Goal: Information Seeking & Learning: Learn about a topic

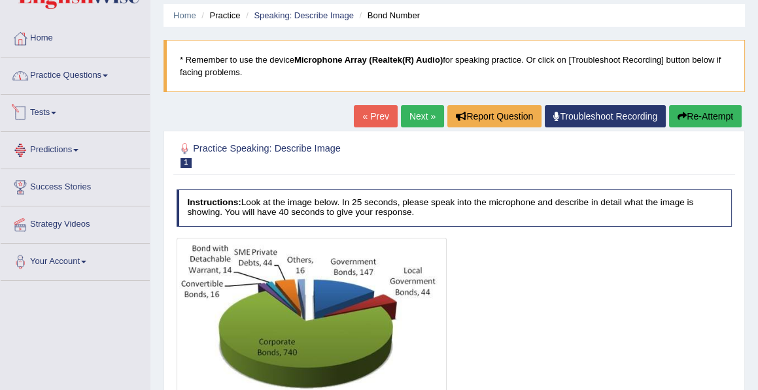
scroll to position [40, 0]
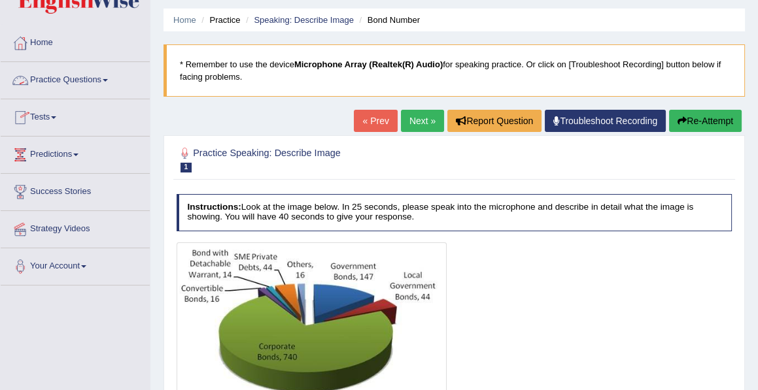
click at [84, 80] on link "Practice Questions" at bounding box center [75, 78] width 149 height 33
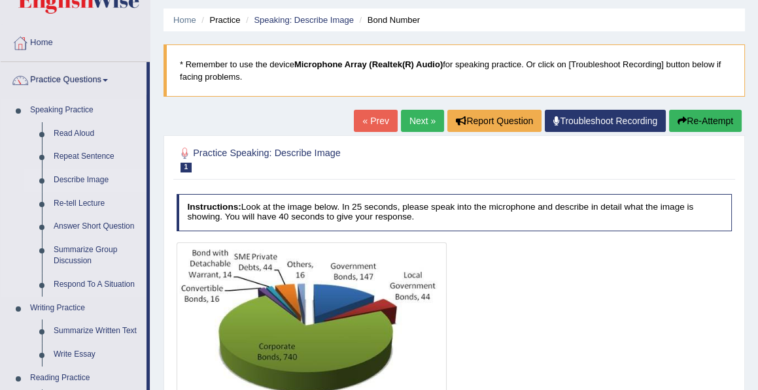
click at [58, 178] on link "Describe Image" at bounding box center [97, 181] width 99 height 24
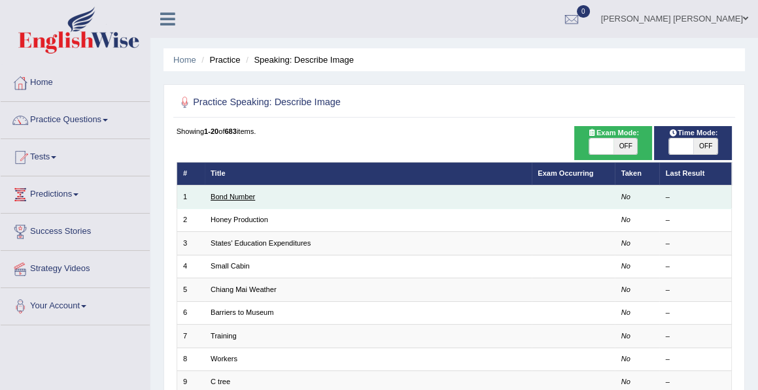
click at [235, 196] on link "Bond Number" at bounding box center [233, 197] width 44 height 8
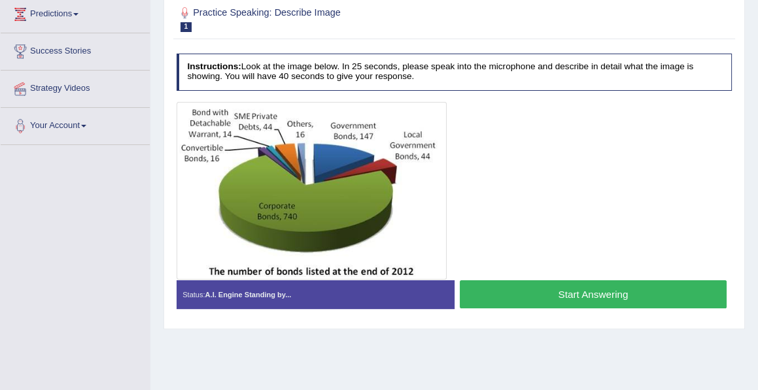
scroll to position [179, 0]
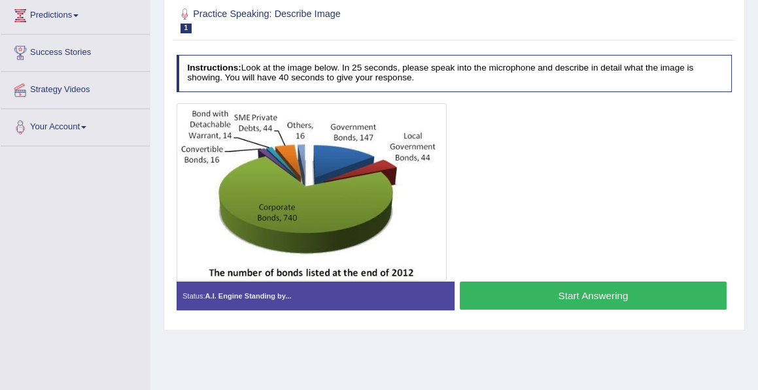
click at [566, 290] on button "Start Answering" at bounding box center [593, 296] width 267 height 28
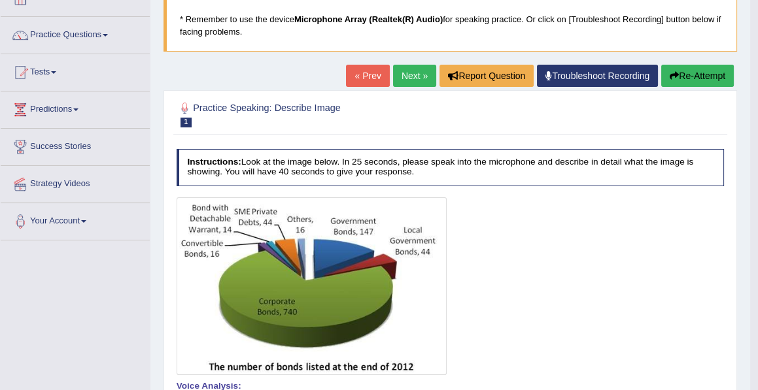
scroll to position [76, 0]
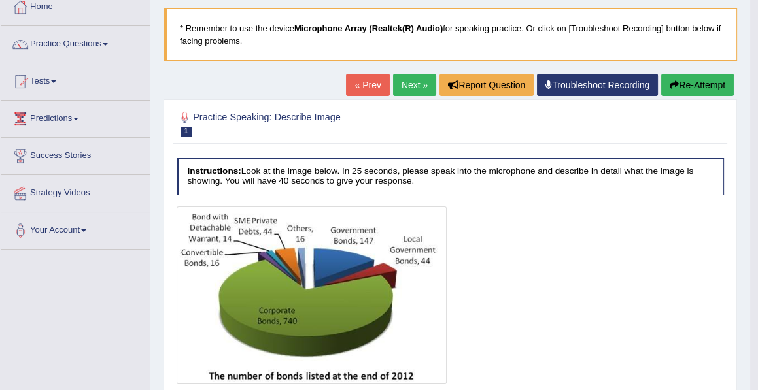
click at [706, 89] on button "Re-Attempt" at bounding box center [697, 85] width 73 height 22
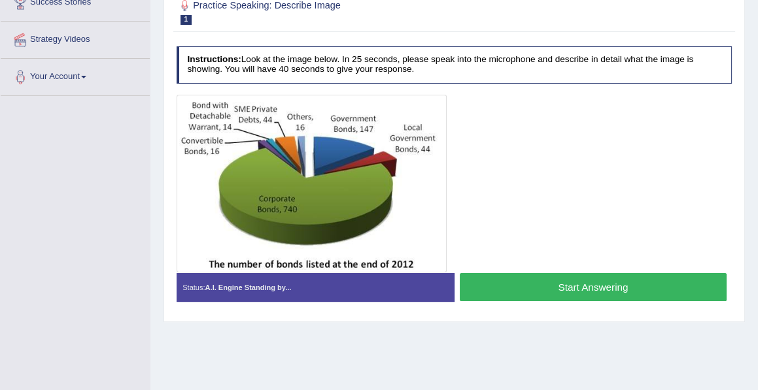
scroll to position [229, 0]
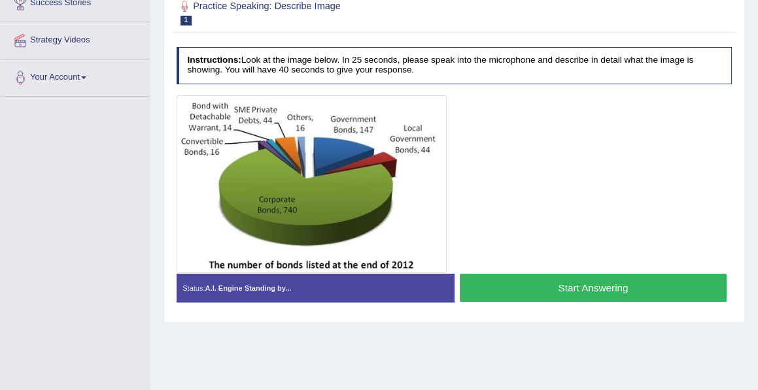
click at [583, 288] on button "Start Answering" at bounding box center [593, 288] width 267 height 28
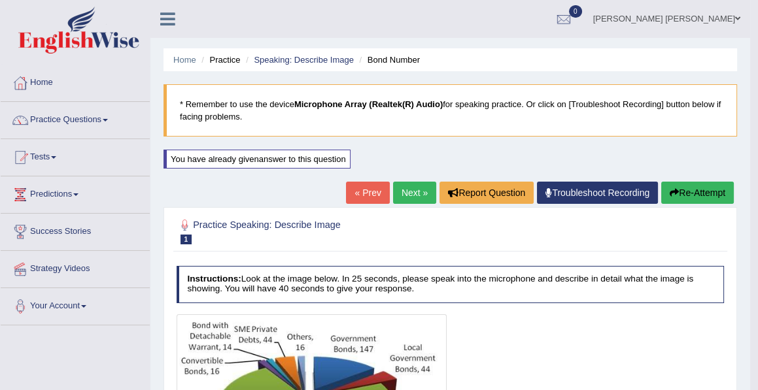
scroll to position [0, 0]
click at [687, 196] on button "Re-Attempt" at bounding box center [697, 193] width 73 height 22
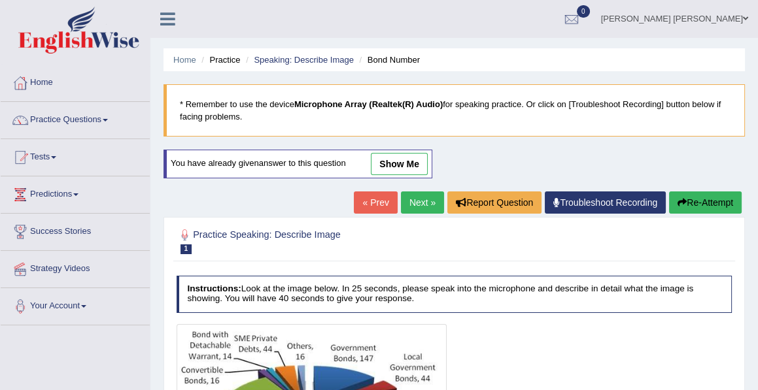
click at [687, 196] on button "Re-Attempt" at bounding box center [705, 203] width 73 height 22
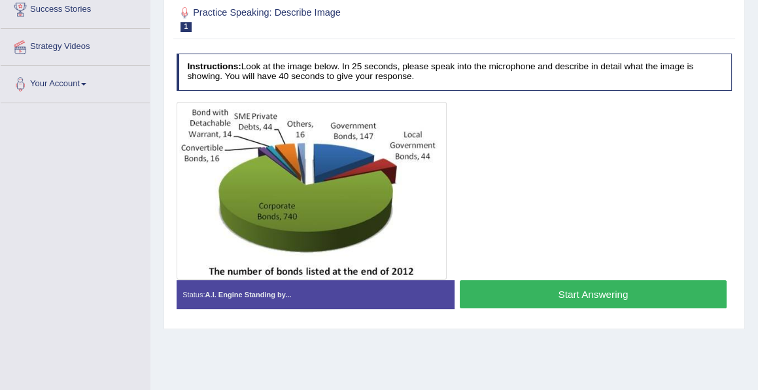
scroll to position [225, 0]
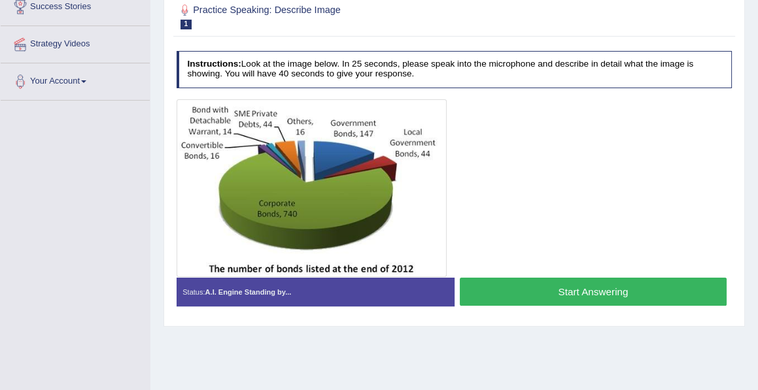
click at [591, 284] on button "Start Answering" at bounding box center [593, 292] width 267 height 28
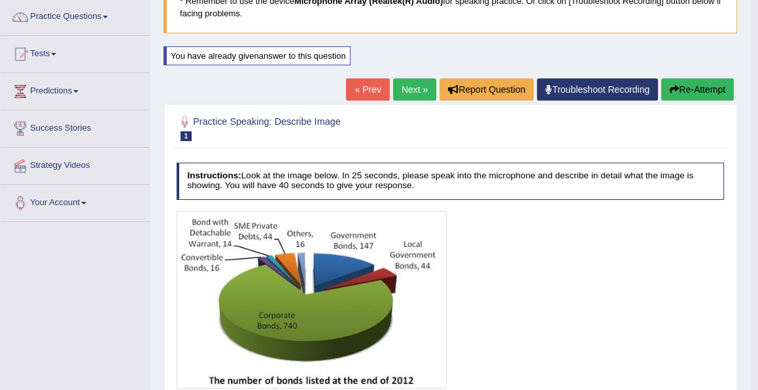
scroll to position [96, 0]
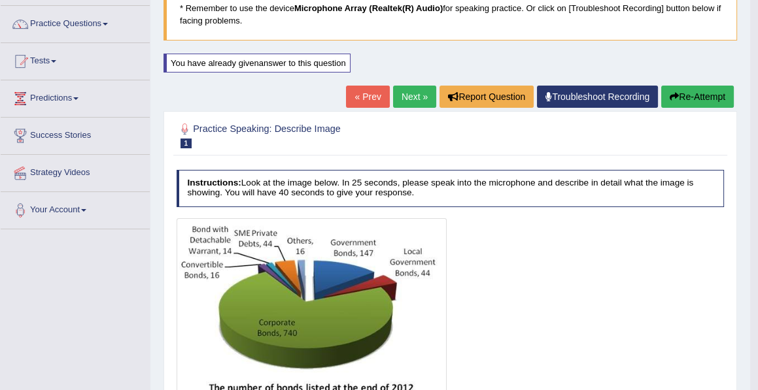
click at [405, 102] on link "Next »" at bounding box center [414, 97] width 43 height 22
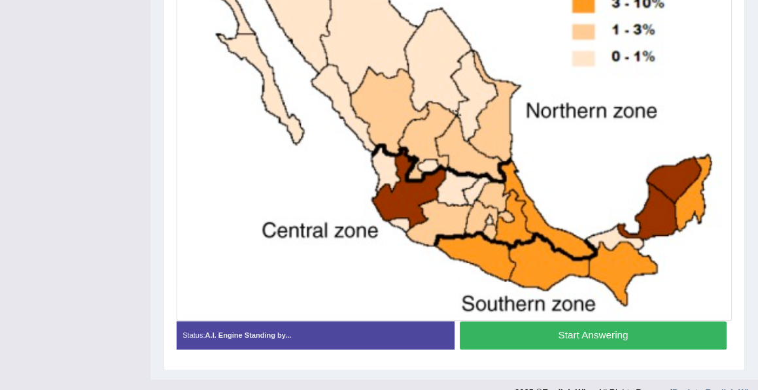
scroll to position [382, 0]
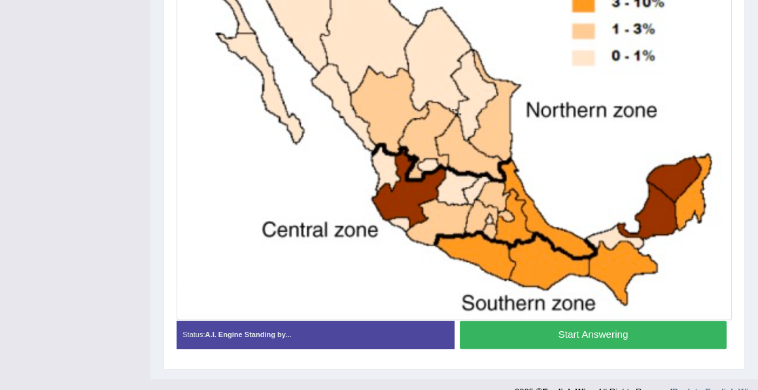
click at [577, 332] on button "Start Answering" at bounding box center [593, 335] width 267 height 28
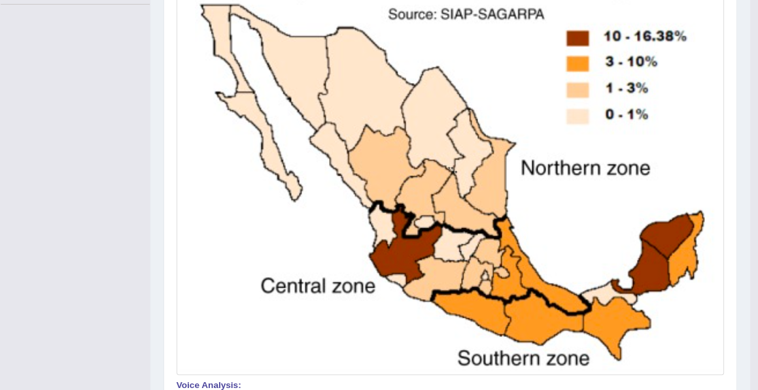
scroll to position [322, 0]
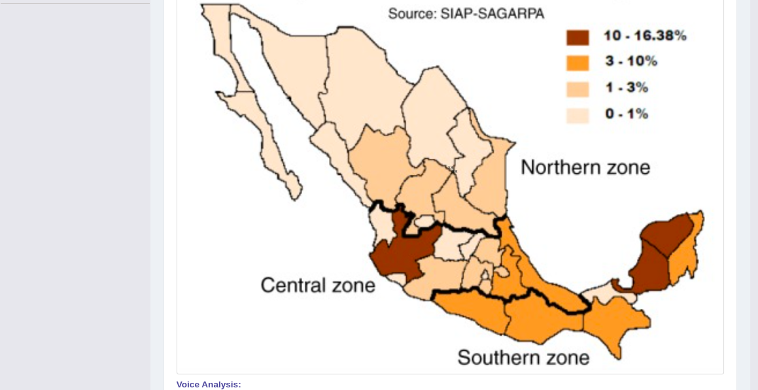
click at [197, 222] on img at bounding box center [450, 167] width 542 height 408
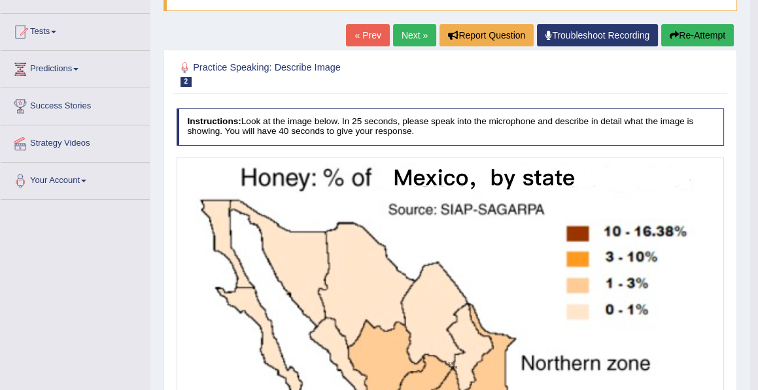
scroll to position [121, 0]
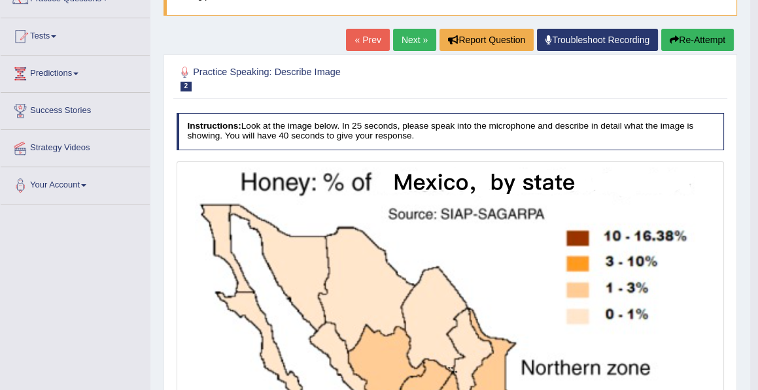
click at [685, 43] on button "Re-Attempt" at bounding box center [697, 40] width 73 height 22
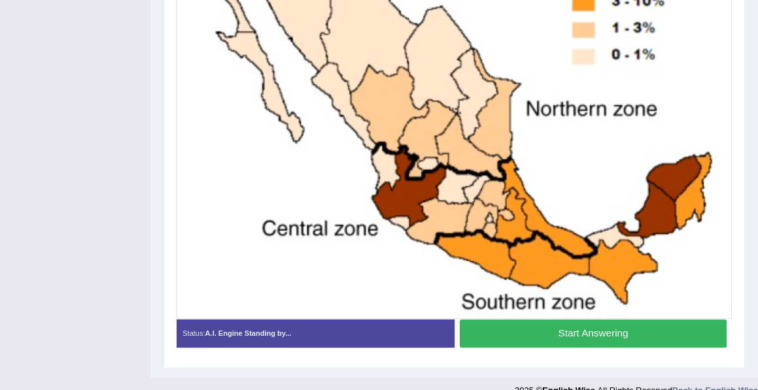
scroll to position [426, 0]
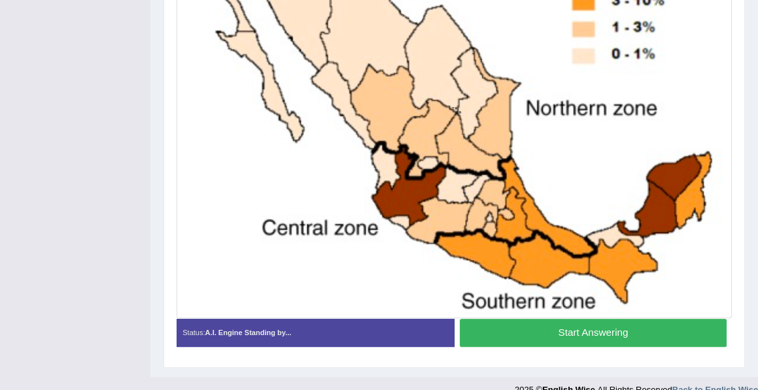
click at [577, 329] on button "Start Answering" at bounding box center [593, 333] width 267 height 28
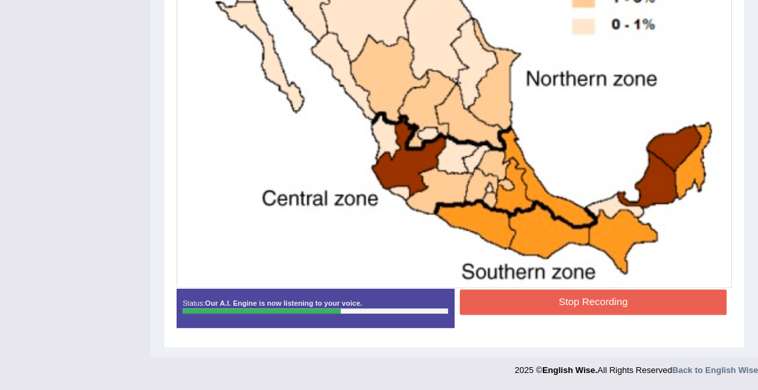
scroll to position [441, 0]
click at [589, 305] on button "Stop Recording" at bounding box center [593, 303] width 267 height 26
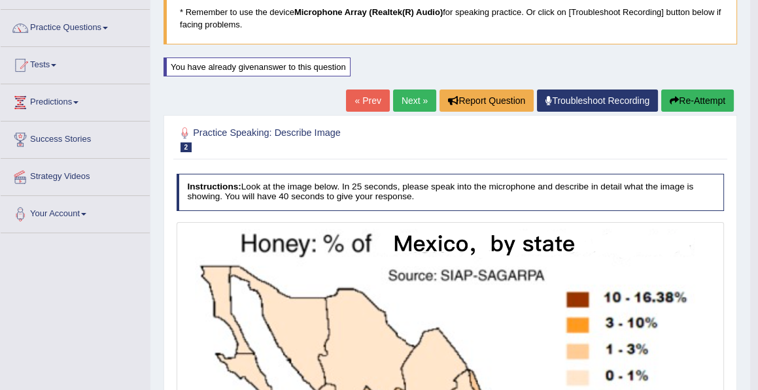
scroll to position [81, 0]
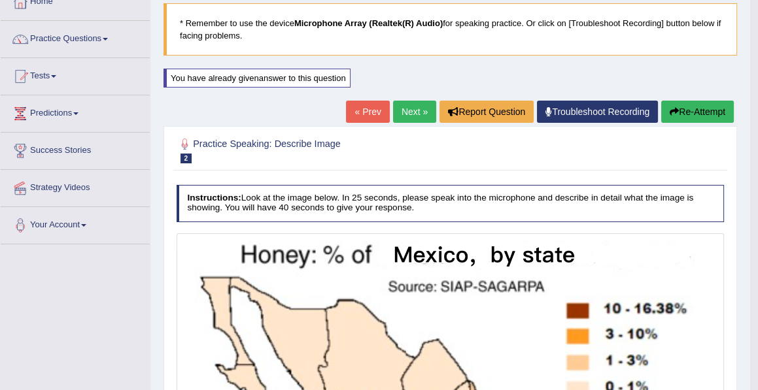
click at [413, 118] on link "Next »" at bounding box center [414, 112] width 43 height 22
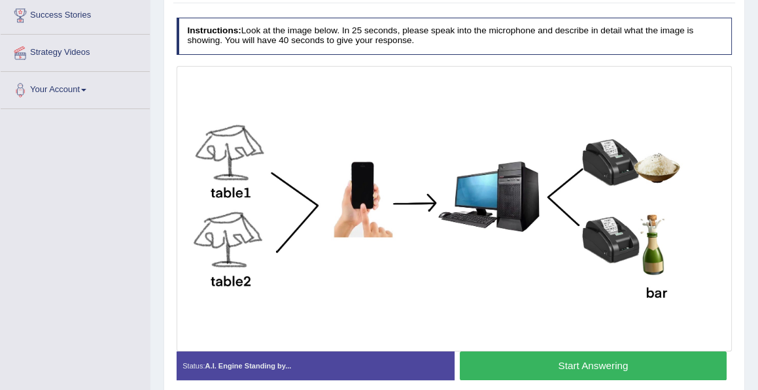
scroll to position [296, 0]
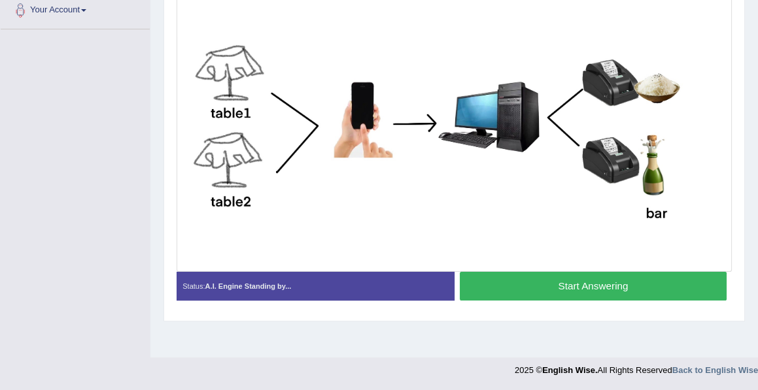
click at [560, 283] on button "Start Answering" at bounding box center [593, 286] width 267 height 28
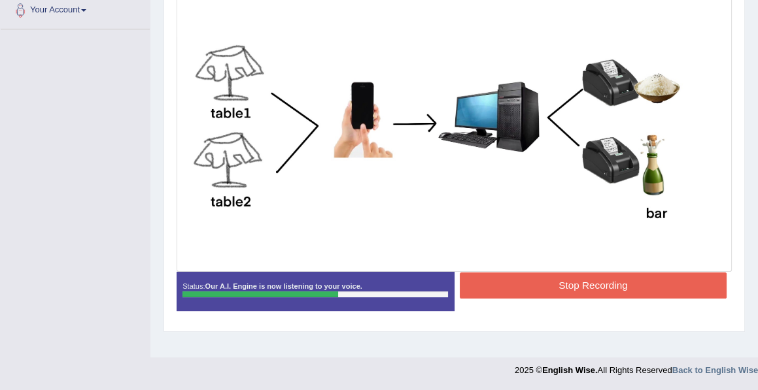
click at [584, 285] on button "Stop Recording" at bounding box center [593, 286] width 267 height 26
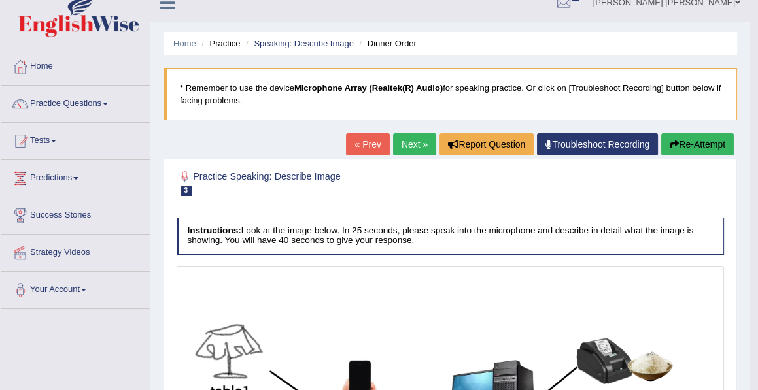
scroll to position [16, 0]
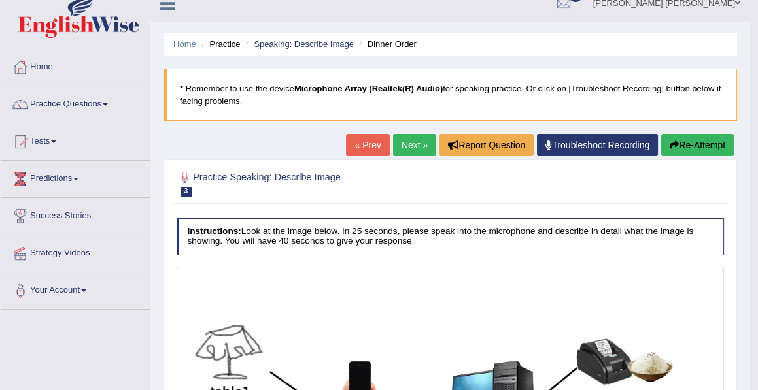
click at [403, 146] on link "Next »" at bounding box center [414, 145] width 43 height 22
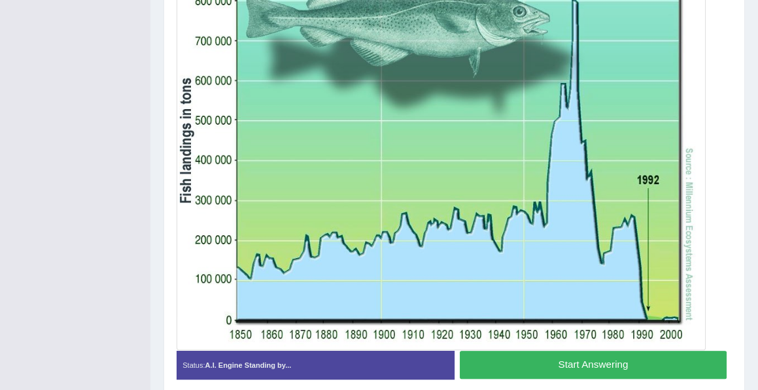
scroll to position [358, 0]
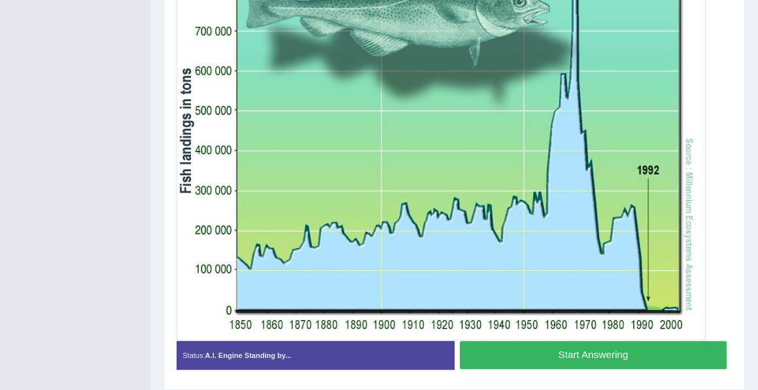
click at [570, 351] on button "Start Answering" at bounding box center [593, 355] width 267 height 28
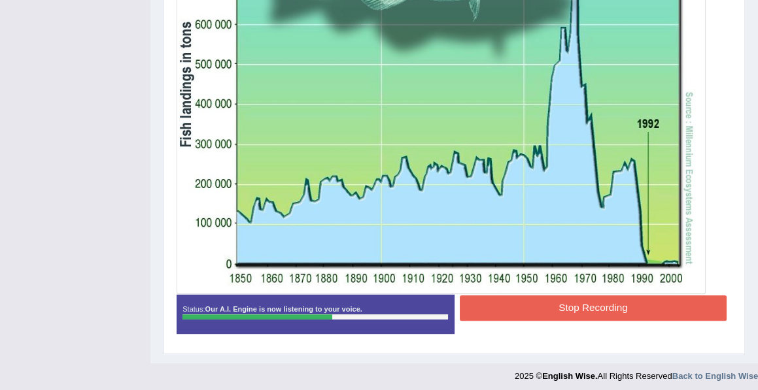
scroll to position [407, 0]
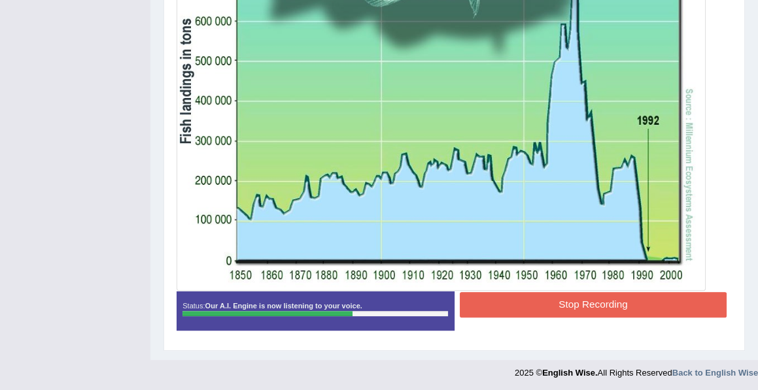
click at [583, 299] on button "Stop Recording" at bounding box center [593, 305] width 267 height 26
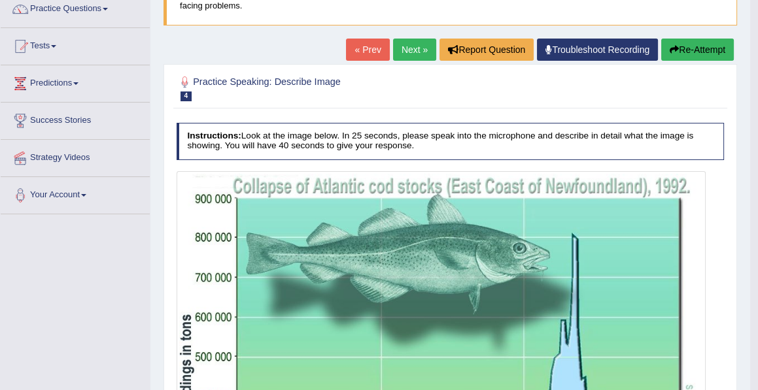
scroll to position [102, 0]
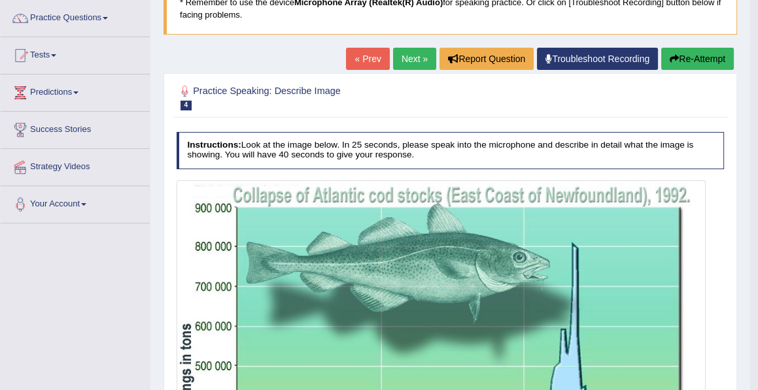
click at [687, 59] on button "Re-Attempt" at bounding box center [697, 59] width 73 height 22
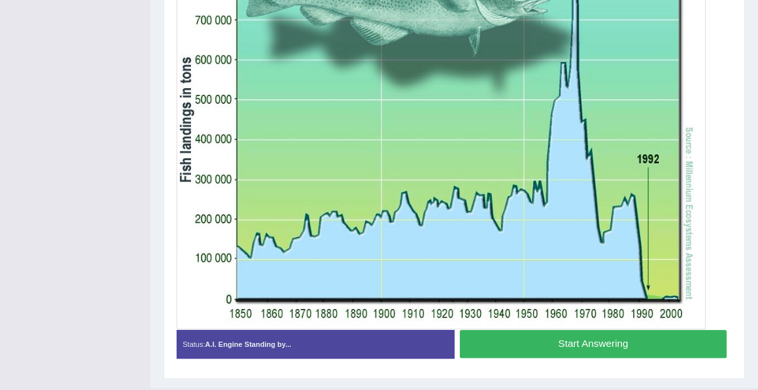
scroll to position [411, 0]
click at [603, 343] on button "Start Answering" at bounding box center [593, 344] width 267 height 28
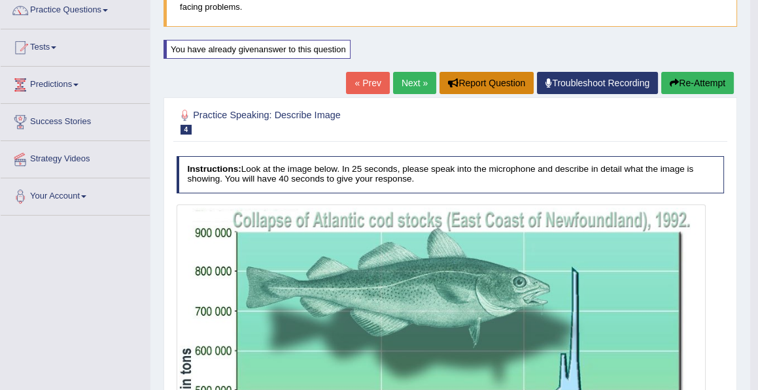
scroll to position [0, 0]
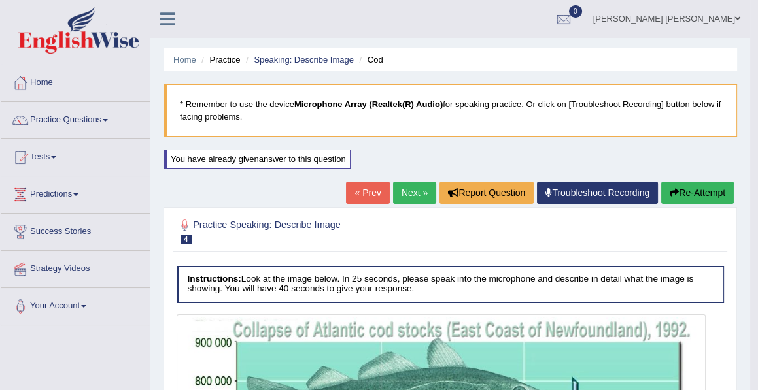
click at [410, 194] on link "Next »" at bounding box center [414, 193] width 43 height 22
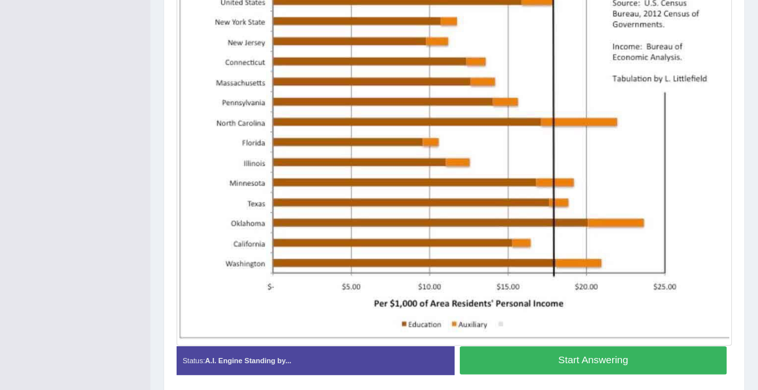
scroll to position [333, 0]
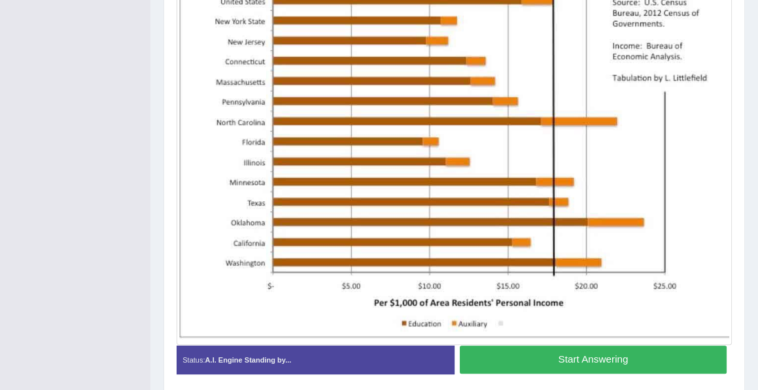
click at [579, 358] on button "Start Answering" at bounding box center [593, 360] width 267 height 28
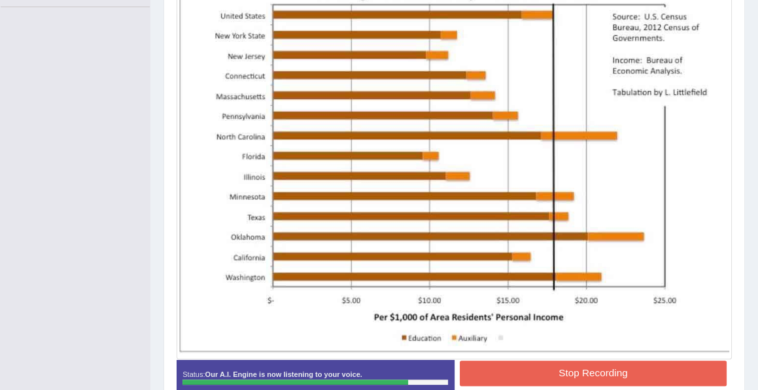
scroll to position [388, 0]
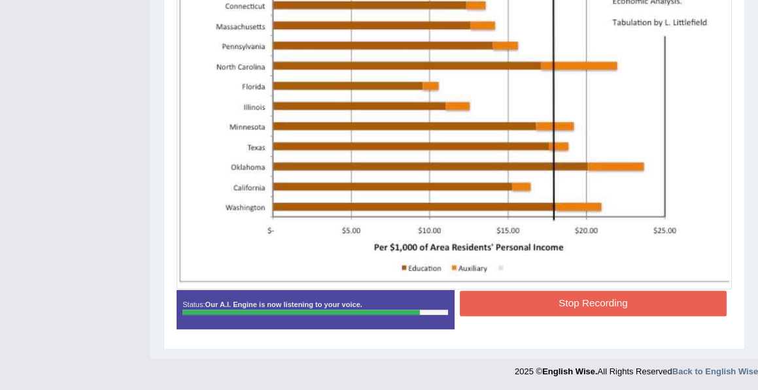
click at [579, 301] on button "Stop Recording" at bounding box center [593, 304] width 267 height 26
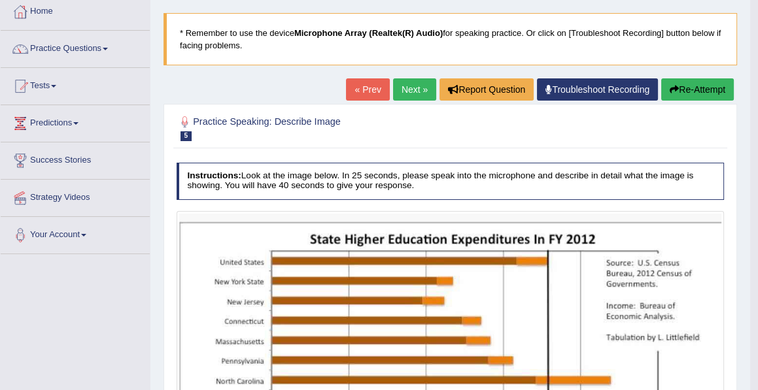
scroll to position [0, 0]
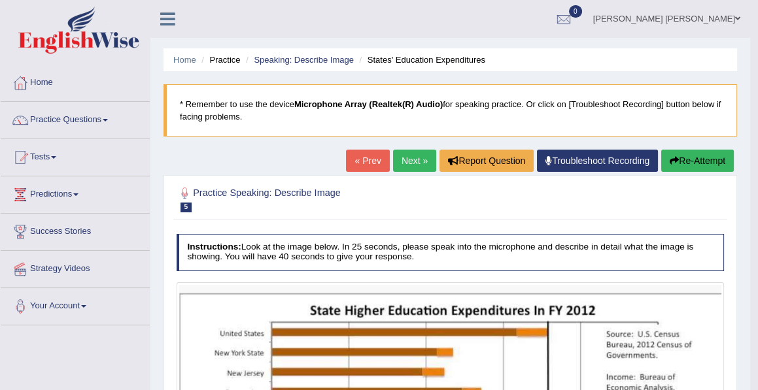
click at [411, 160] on link "Next »" at bounding box center [414, 161] width 43 height 22
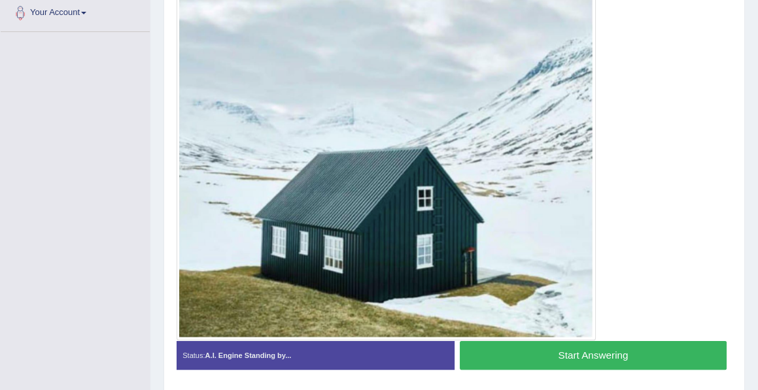
scroll to position [302, 0]
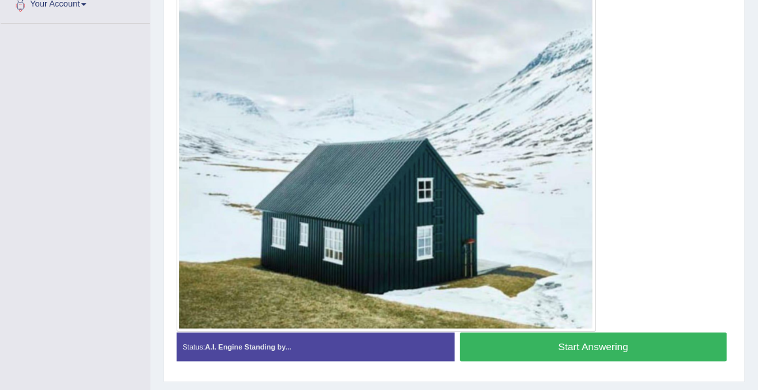
click at [581, 343] on button "Start Answering" at bounding box center [593, 347] width 267 height 28
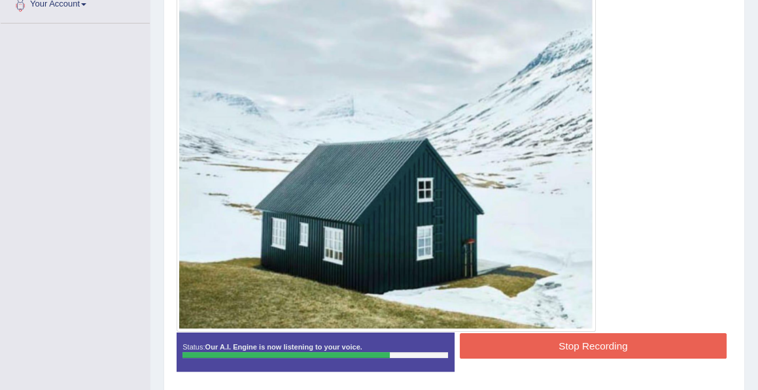
click at [604, 347] on button "Stop Recording" at bounding box center [593, 347] width 267 height 26
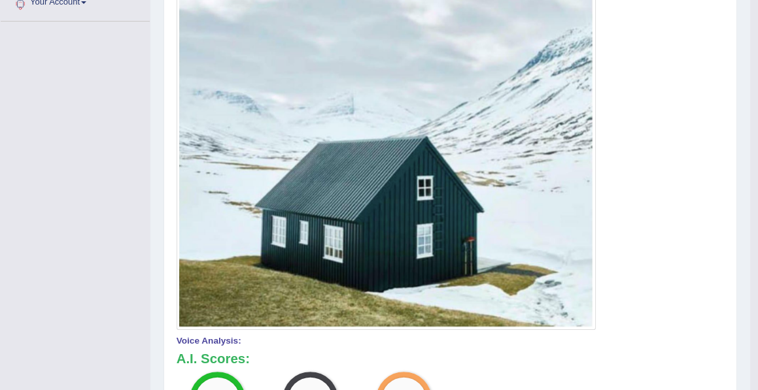
scroll to position [305, 0]
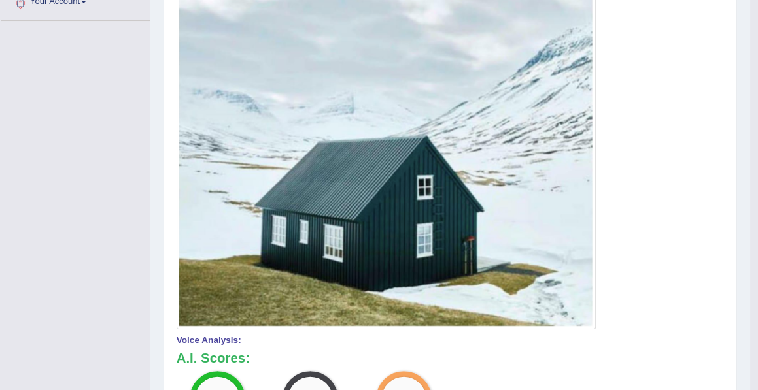
click at [385, 215] on img at bounding box center [385, 153] width 413 height 347
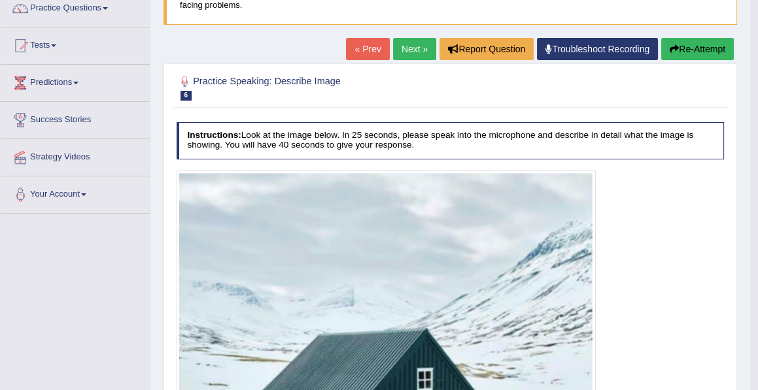
scroll to position [111, 0]
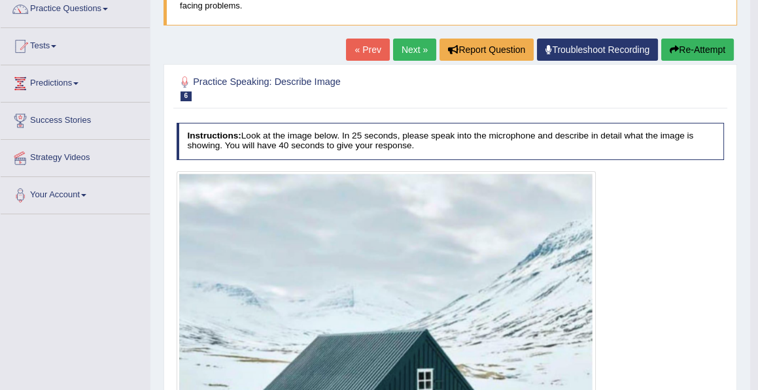
click at [688, 48] on button "Re-Attempt" at bounding box center [697, 50] width 73 height 22
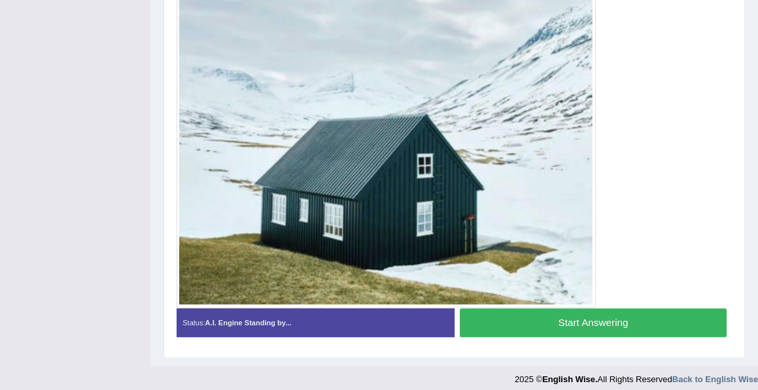
scroll to position [369, 0]
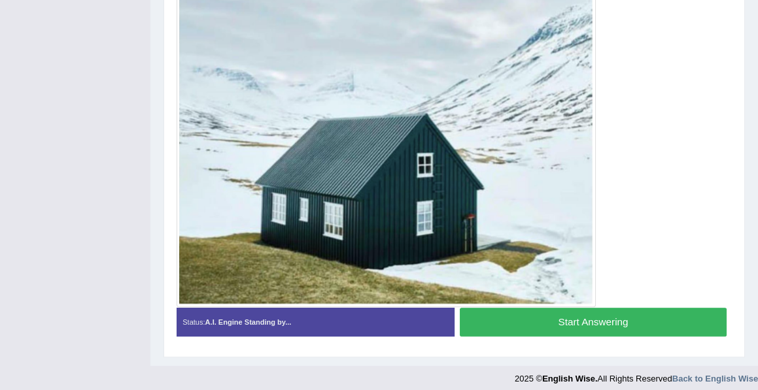
click at [570, 318] on button "Start Answering" at bounding box center [593, 322] width 267 height 28
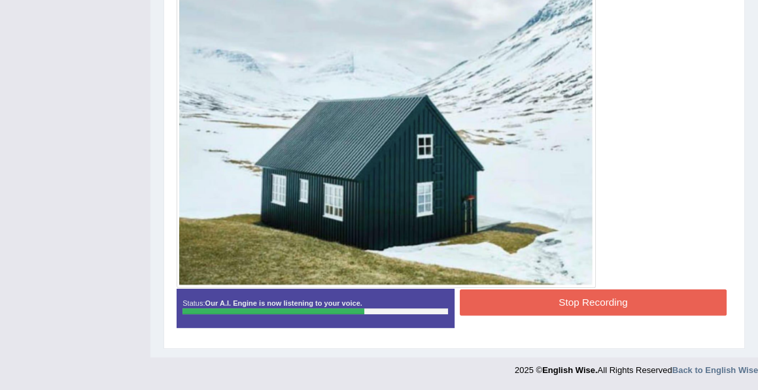
scroll to position [358, 0]
click at [570, 315] on button "Stop Recording" at bounding box center [593, 303] width 267 height 26
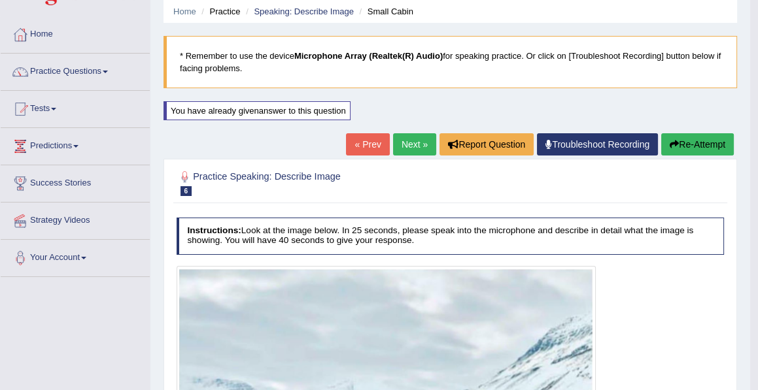
scroll to position [43, 0]
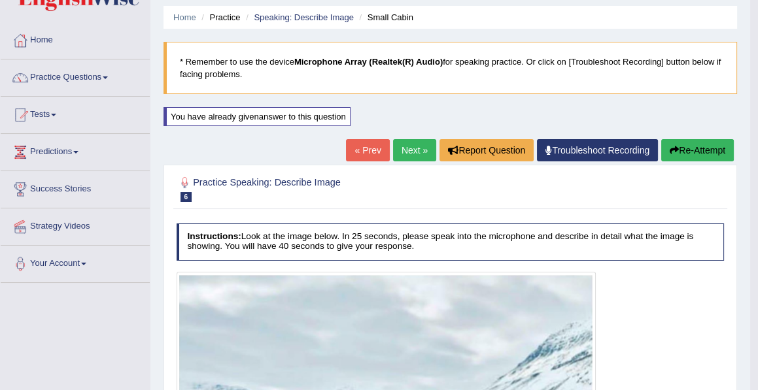
click at [402, 150] on link "Next »" at bounding box center [414, 150] width 43 height 22
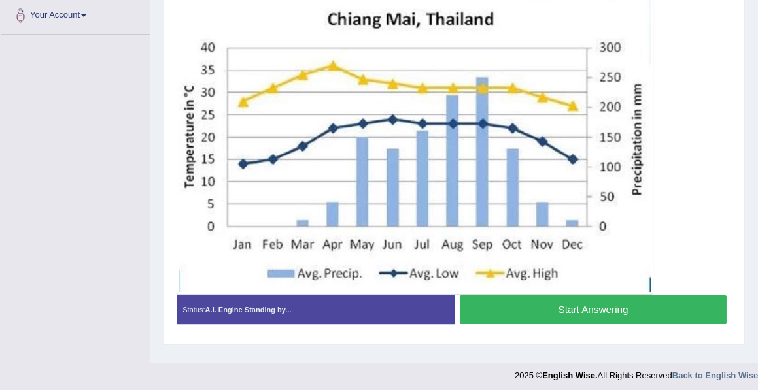
scroll to position [296, 0]
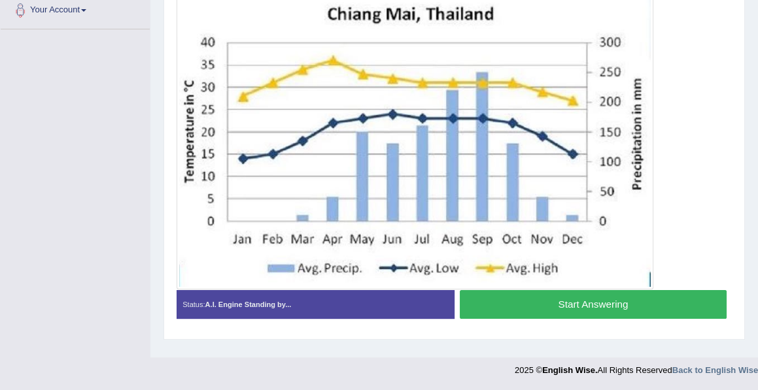
click at [585, 300] on button "Start Answering" at bounding box center [593, 304] width 267 height 28
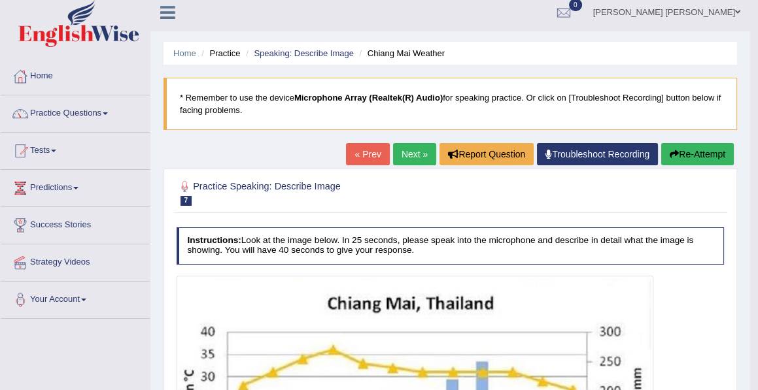
scroll to position [0, 0]
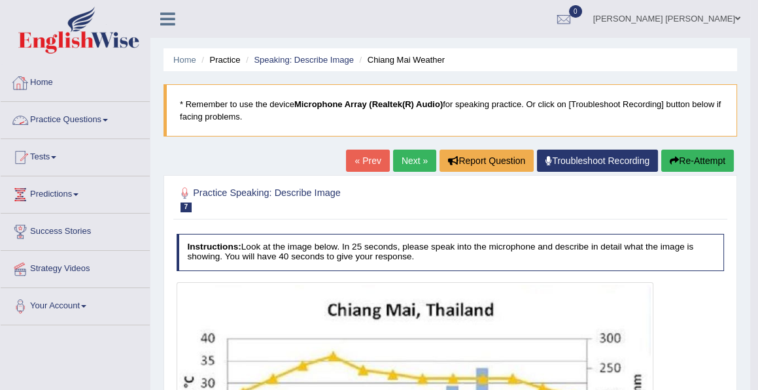
click at [97, 121] on link "Practice Questions" at bounding box center [75, 118] width 149 height 33
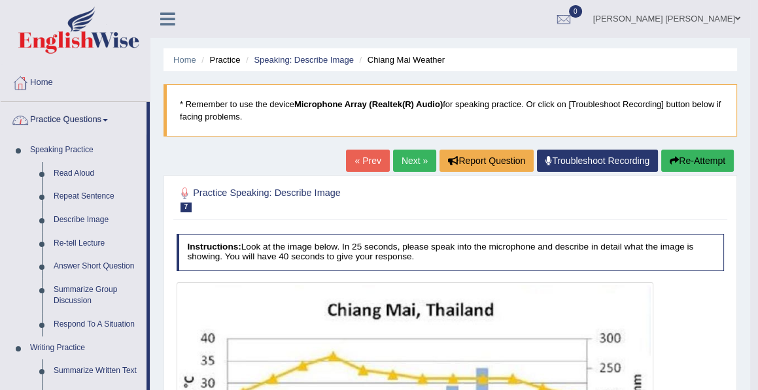
click at [41, 84] on link "Home" at bounding box center [75, 81] width 149 height 33
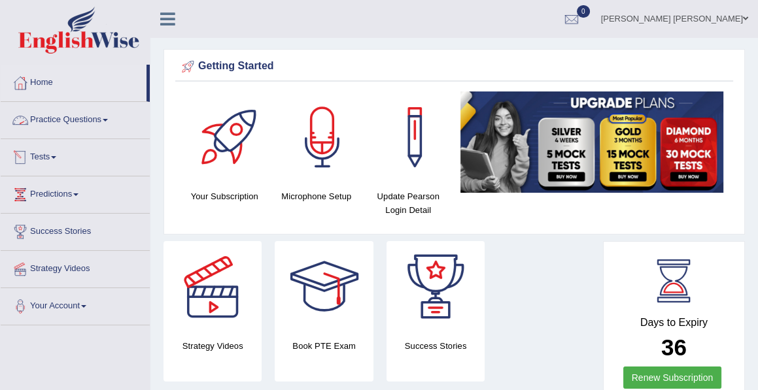
click at [63, 120] on link "Practice Questions" at bounding box center [75, 118] width 149 height 33
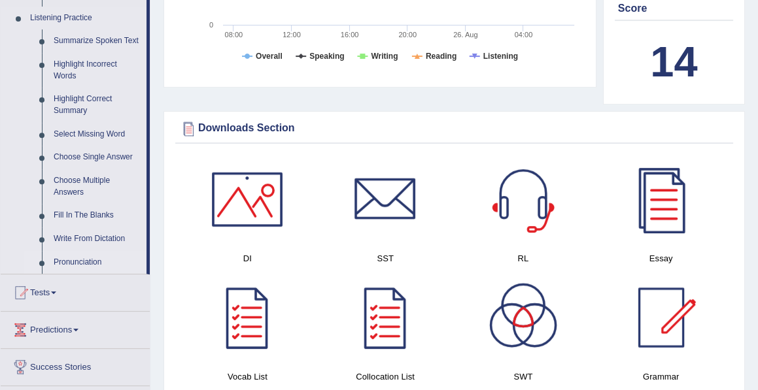
scroll to position [537, 0]
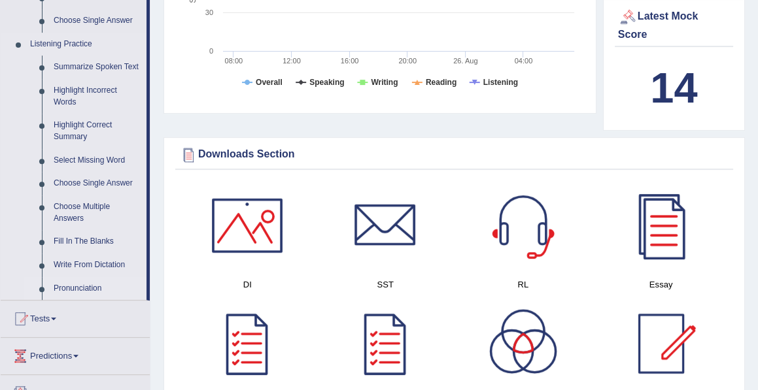
click at [69, 288] on link "Pronunciation" at bounding box center [97, 289] width 99 height 24
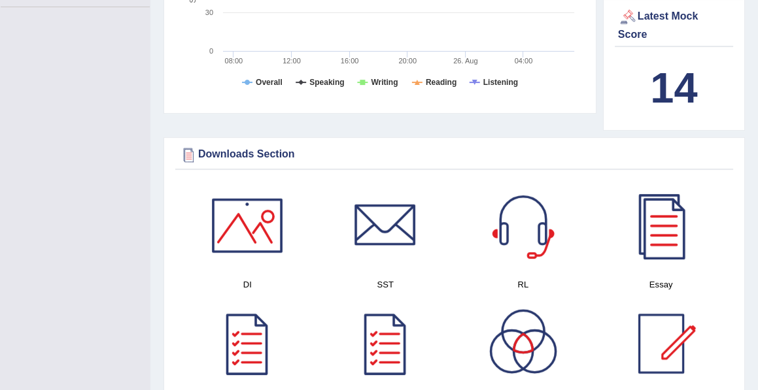
scroll to position [146, 0]
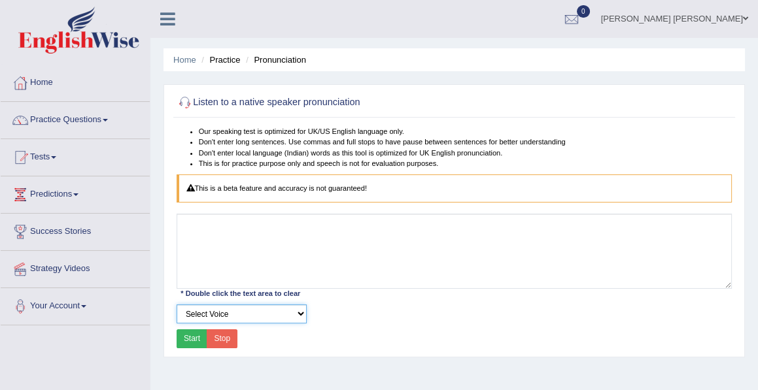
click at [298, 311] on select "Select Voice UK English Female UK English Male" at bounding box center [242, 314] width 131 height 19
select select "7"
click at [177, 305] on select "Select Voice UK English Female UK English Male" at bounding box center [242, 314] width 131 height 19
click at [192, 338] on button "Start" at bounding box center [192, 339] width 31 height 19
click at [196, 337] on button "Start" at bounding box center [192, 339] width 31 height 19
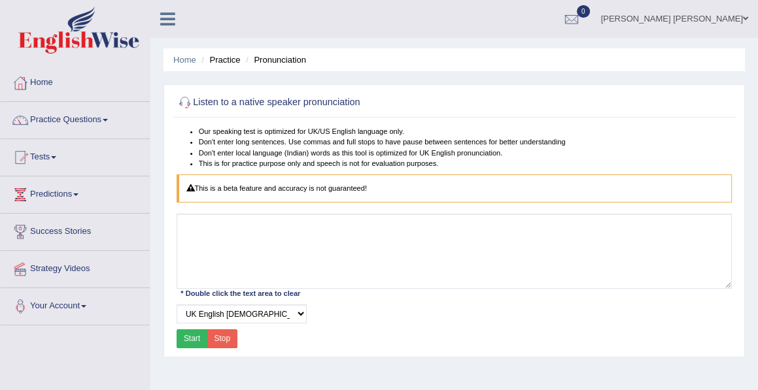
click at [192, 335] on button "Start" at bounding box center [192, 339] width 31 height 19
click at [216, 335] on button "Stop" at bounding box center [222, 339] width 31 height 19
click at [189, 338] on button "Start" at bounding box center [192, 339] width 31 height 19
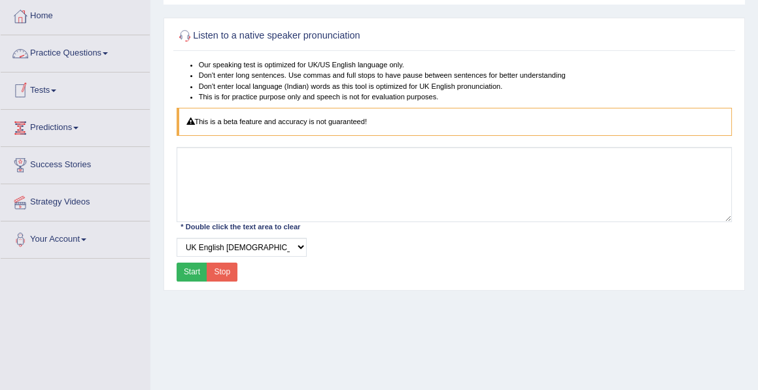
click at [78, 50] on link "Practice Questions" at bounding box center [75, 51] width 149 height 33
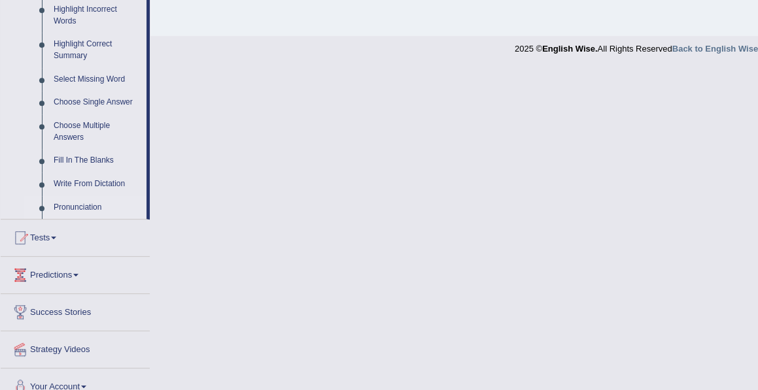
scroll to position [622, 0]
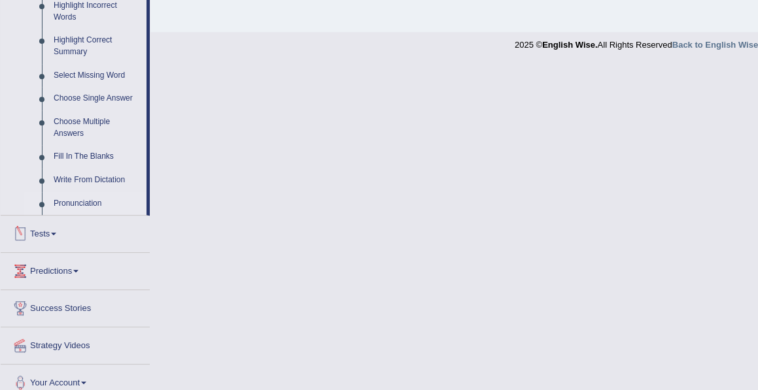
click at [64, 204] on link "Pronunciation" at bounding box center [97, 204] width 99 height 24
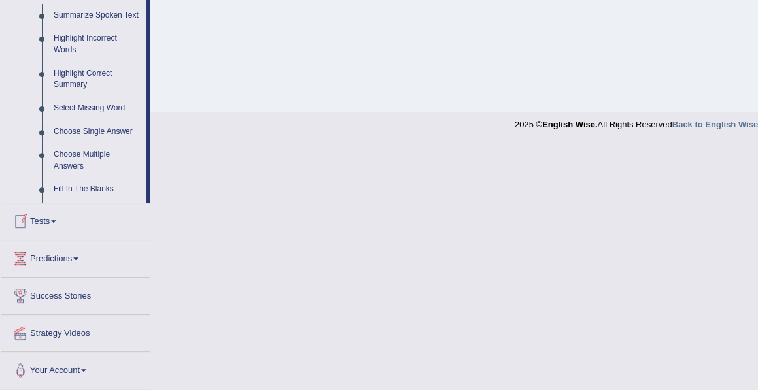
scroll to position [431, 0]
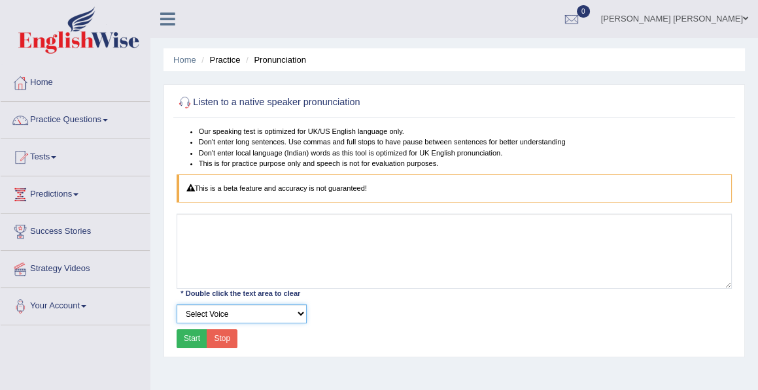
click at [303, 312] on select "Select Voice UK English [DEMOGRAPHIC_DATA] UK English [DEMOGRAPHIC_DATA]" at bounding box center [242, 314] width 131 height 19
select select "7"
click at [177, 305] on select "Select Voice UK English Female UK English Male" at bounding box center [242, 314] width 131 height 19
click at [189, 334] on button "Start" at bounding box center [192, 339] width 31 height 19
click at [222, 342] on button "Stop" at bounding box center [222, 339] width 31 height 19
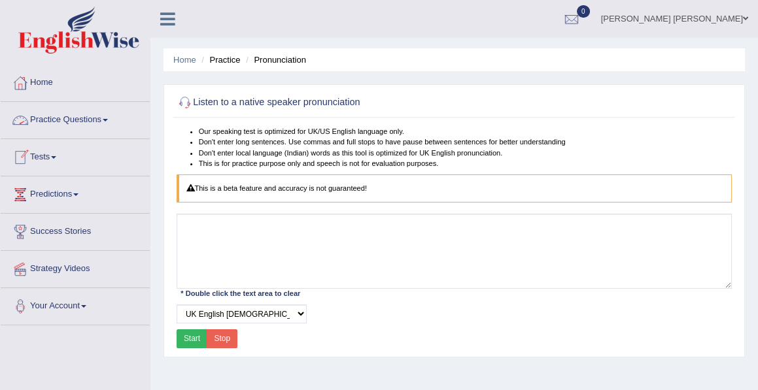
click at [73, 120] on link "Practice Questions" at bounding box center [75, 118] width 149 height 33
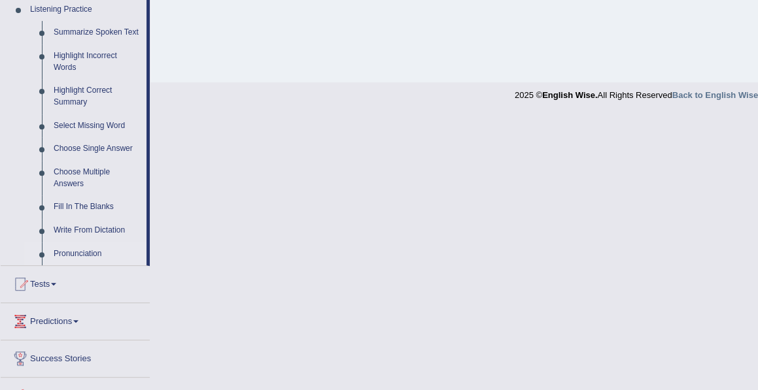
scroll to position [573, 0]
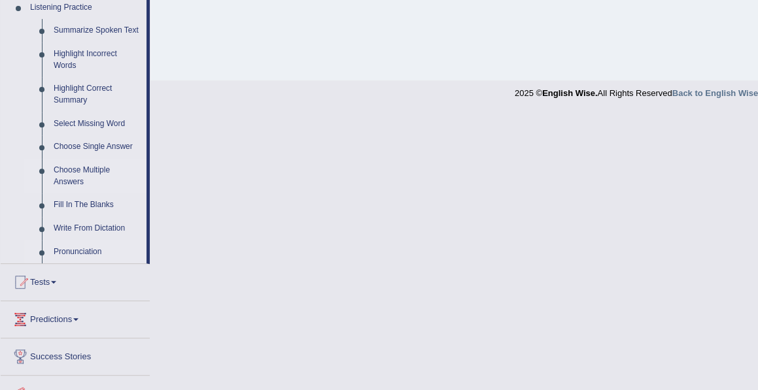
click at [77, 171] on link "Choose Multiple Answers" at bounding box center [97, 176] width 99 height 35
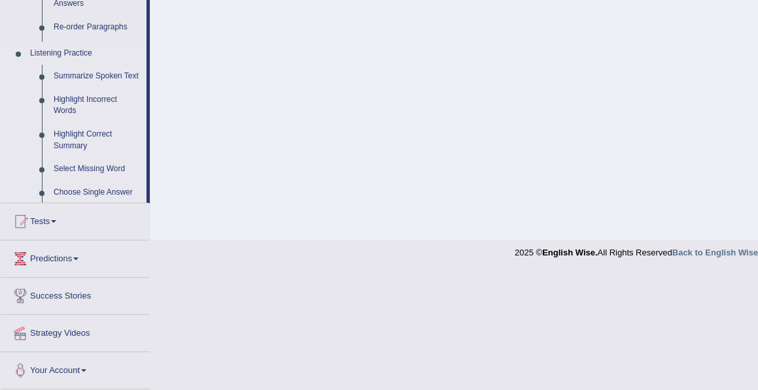
scroll to position [296, 0]
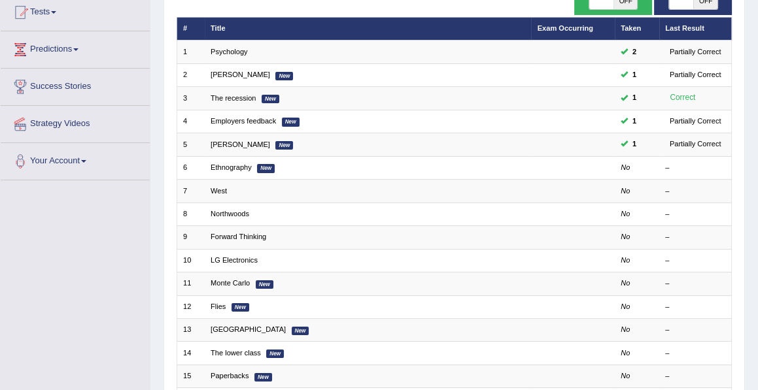
scroll to position [146, 0]
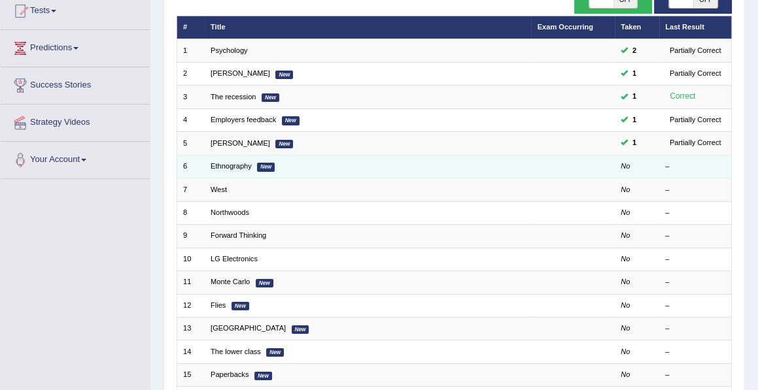
click at [257, 163] on em "New" at bounding box center [266, 167] width 18 height 9
click at [233, 165] on link "Ethnography" at bounding box center [231, 166] width 41 height 8
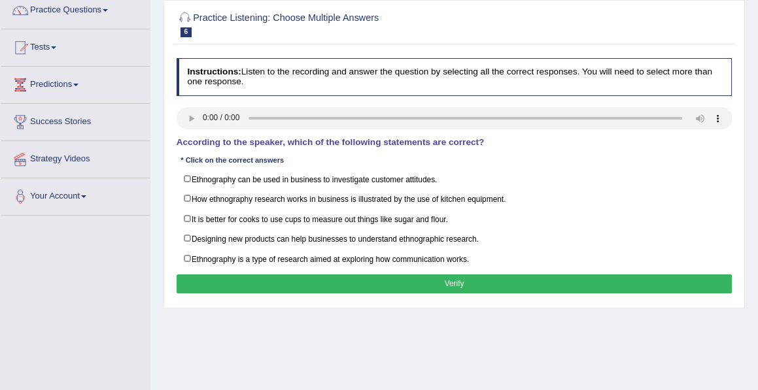
scroll to position [111, 0]
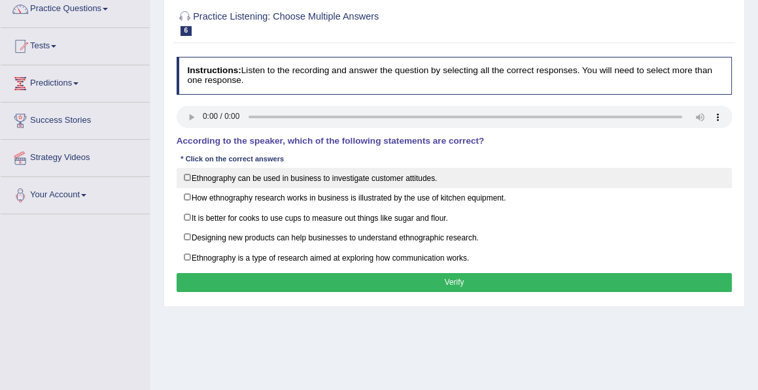
click at [188, 176] on label "Ethnography can be used in business to investigate customer attitudes." at bounding box center [455, 178] width 556 height 20
checkbox input "true"
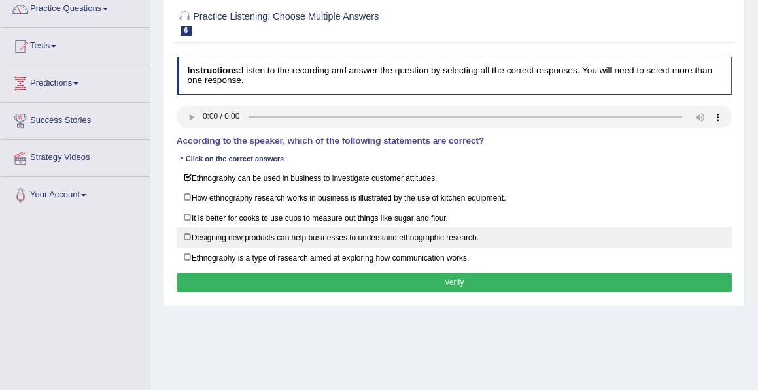
click at [186, 235] on label "Designing new products can help businesses to understand ethnographic research." at bounding box center [455, 238] width 556 height 20
checkbox input "true"
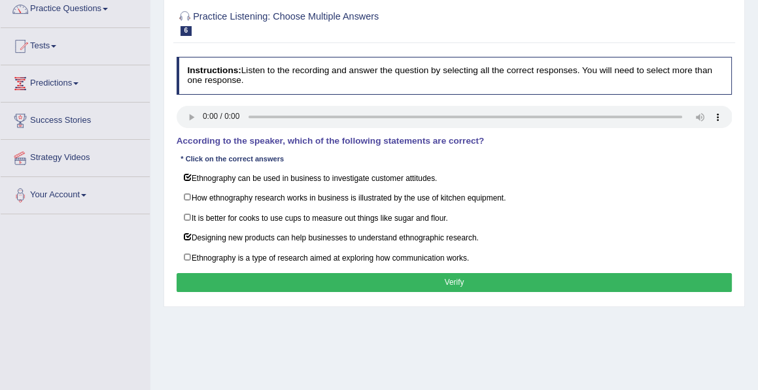
click at [452, 280] on button "Verify" at bounding box center [455, 282] width 556 height 19
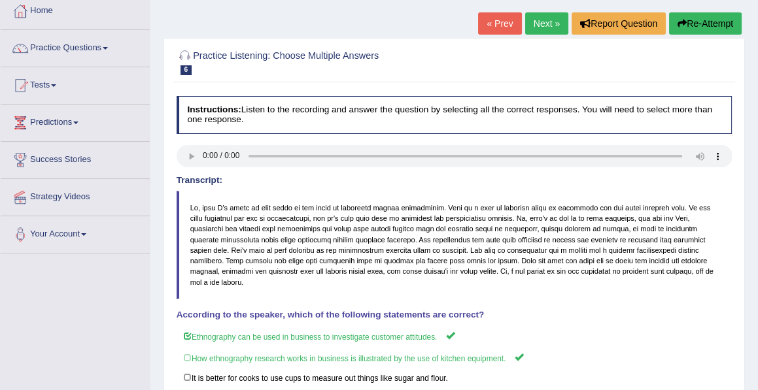
scroll to position [0, 0]
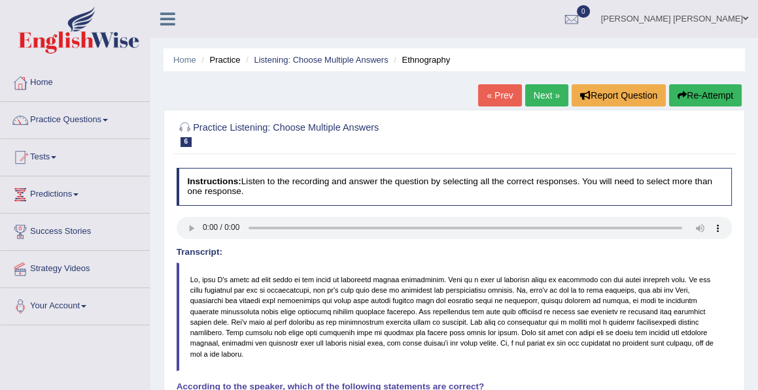
click at [549, 97] on link "Next »" at bounding box center [546, 95] width 43 height 22
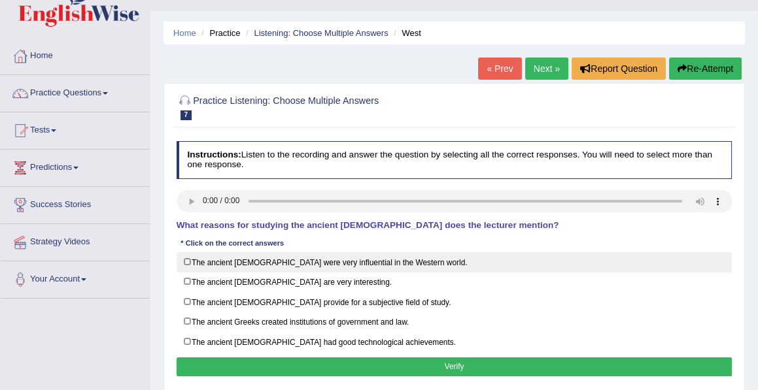
scroll to position [28, 0]
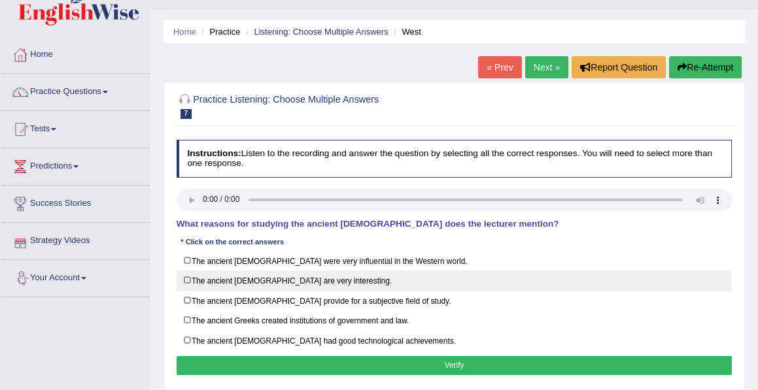
click at [187, 278] on label "The ancient [DEMOGRAPHIC_DATA] are very interesting." at bounding box center [455, 281] width 556 height 20
checkbox input "true"
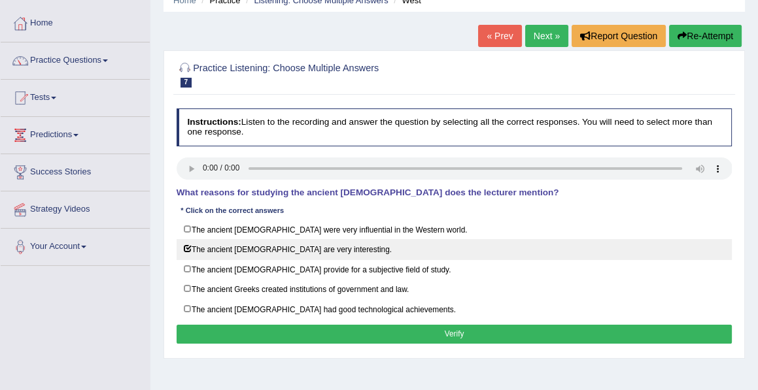
scroll to position [61, 0]
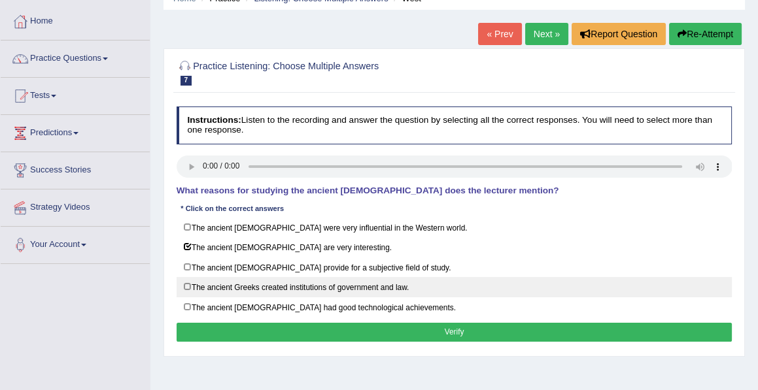
click at [187, 284] on label "The ancient Greeks created institutions of government and law." at bounding box center [455, 287] width 556 height 20
checkbox input "true"
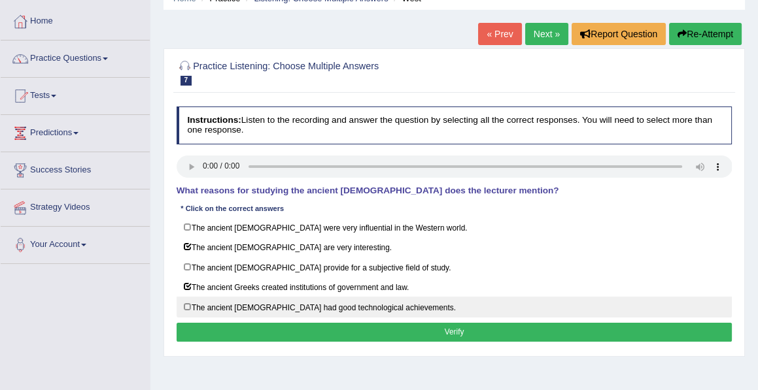
click at [186, 301] on label "The ancient [DEMOGRAPHIC_DATA] had good technological achievements." at bounding box center [455, 307] width 556 height 20
checkbox input "true"
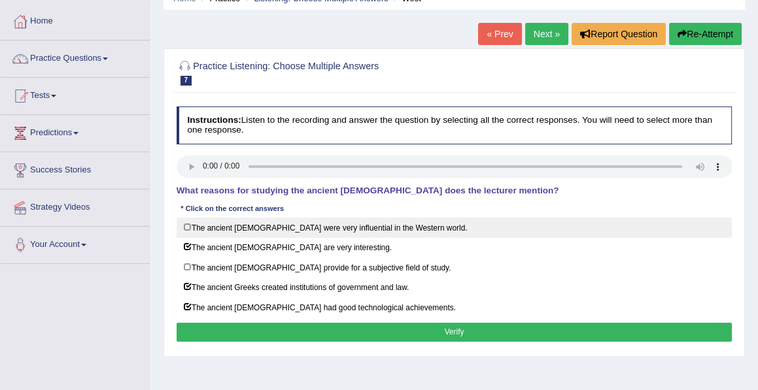
click at [189, 225] on label "The ancient [DEMOGRAPHIC_DATA] were very influential in the Western world." at bounding box center [455, 228] width 556 height 20
checkbox input "true"
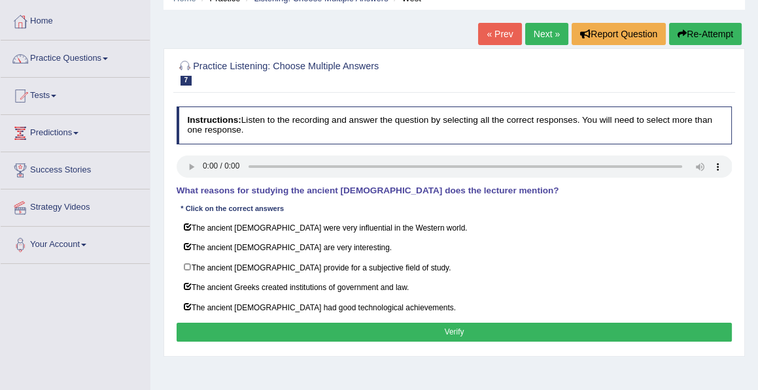
click at [448, 328] on button "Verify" at bounding box center [455, 332] width 556 height 19
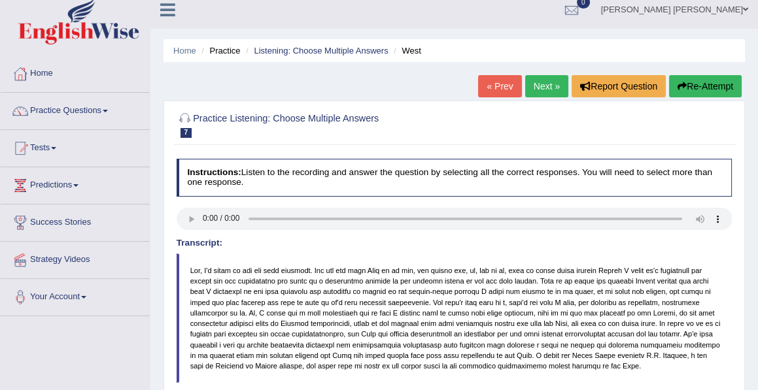
scroll to position [0, 0]
